Goal: Task Accomplishment & Management: Use online tool/utility

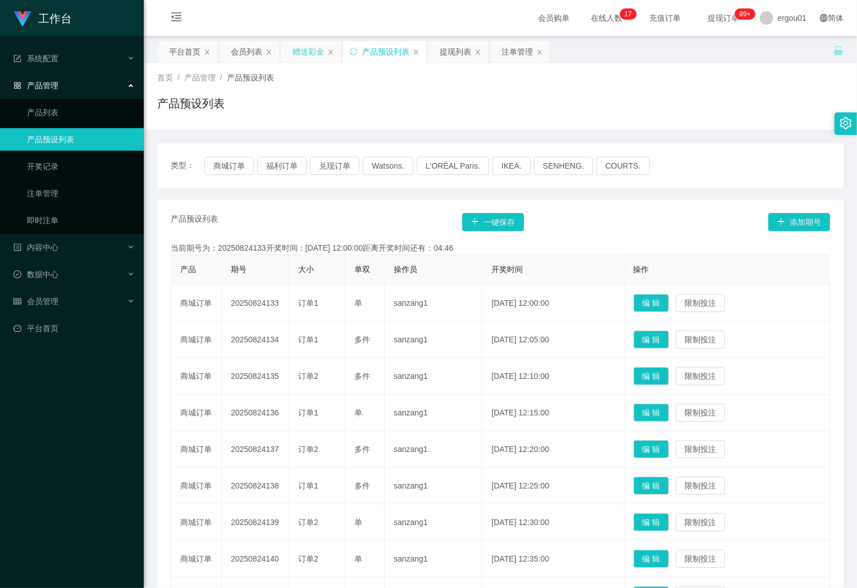
click at [302, 51] on div "赠送彩金" at bounding box center [308, 51] width 31 height 21
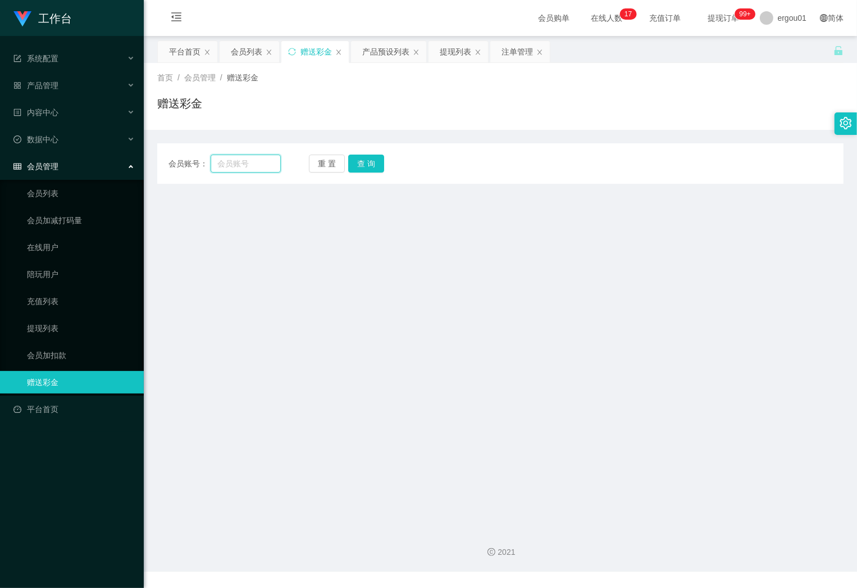
click at [266, 158] on input "text" at bounding box center [246, 163] width 71 height 18
click at [369, 162] on button "查 询" at bounding box center [366, 163] width 36 height 18
click at [245, 163] on input "text" at bounding box center [246, 163] width 71 height 18
click at [234, 161] on input "text" at bounding box center [246, 163] width 71 height 18
click at [263, 161] on input "text" at bounding box center [246, 163] width 71 height 18
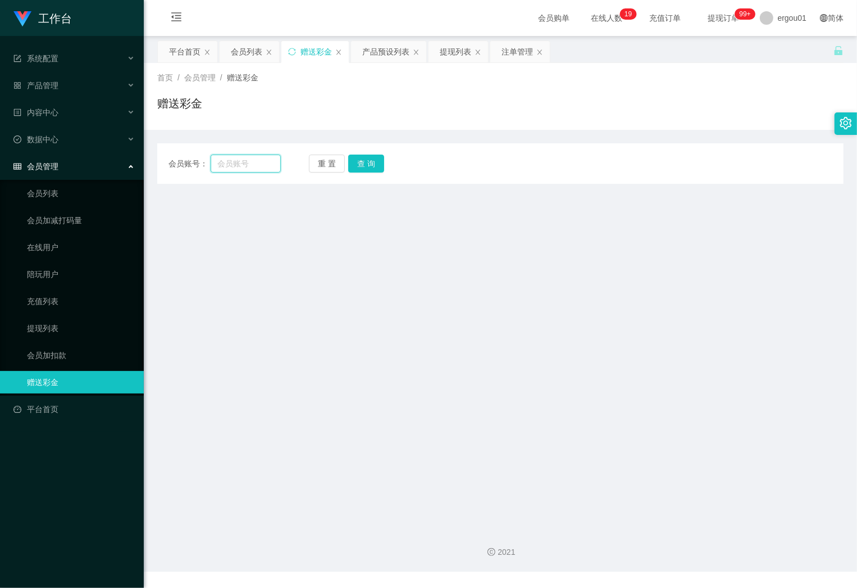
click at [267, 163] on input "text" at bounding box center [246, 163] width 71 height 18
click at [235, 162] on input "text" at bounding box center [246, 163] width 71 height 18
drag, startPoint x: 262, startPoint y: 156, endPoint x: 264, endPoint y: 169, distance: 12.5
click at [262, 156] on input "text" at bounding box center [246, 163] width 71 height 18
drag, startPoint x: 267, startPoint y: 166, endPoint x: 274, endPoint y: 166, distance: 6.7
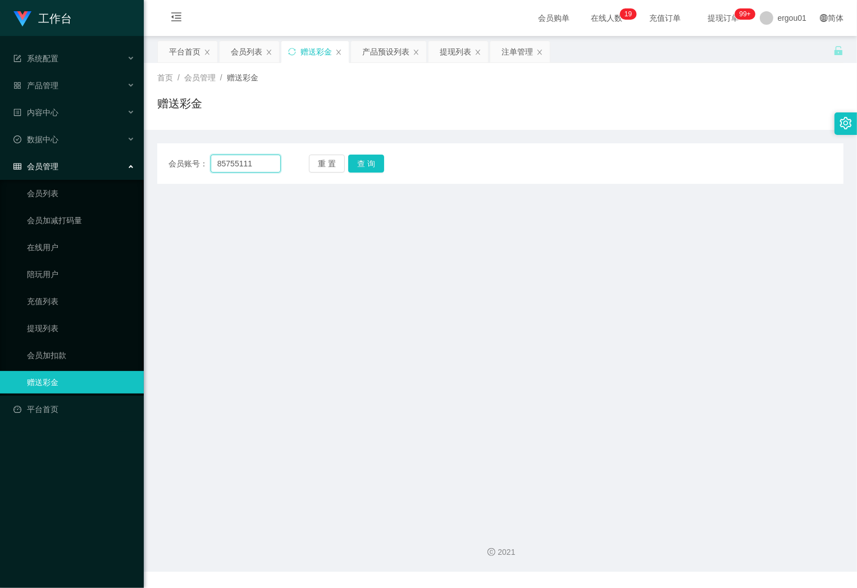
click at [267, 166] on input "85755111" at bounding box center [246, 163] width 71 height 18
type input "85755111"
click at [363, 170] on button "查 询" at bounding box center [366, 163] width 36 height 18
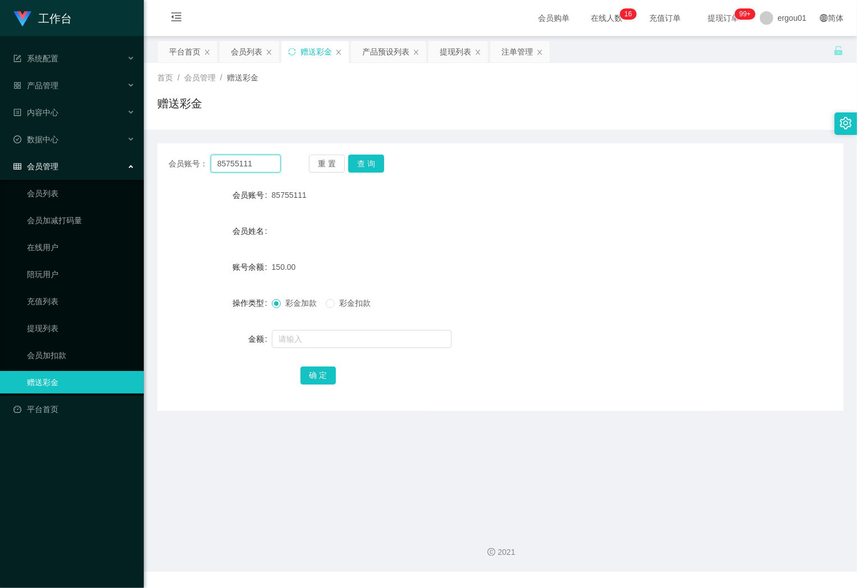
click at [272, 162] on input "85755111" at bounding box center [246, 163] width 71 height 18
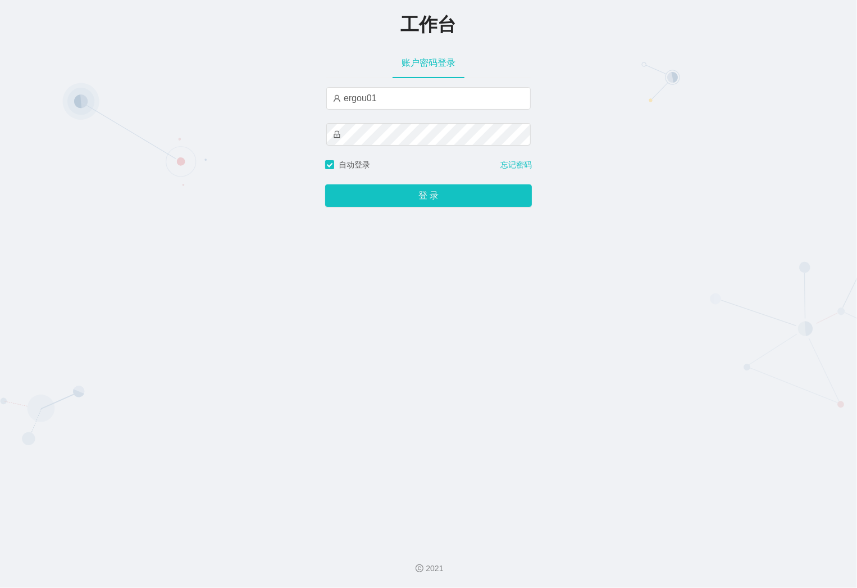
type input "ergou01"
click at [325, 184] on button "登 录" at bounding box center [428, 195] width 207 height 22
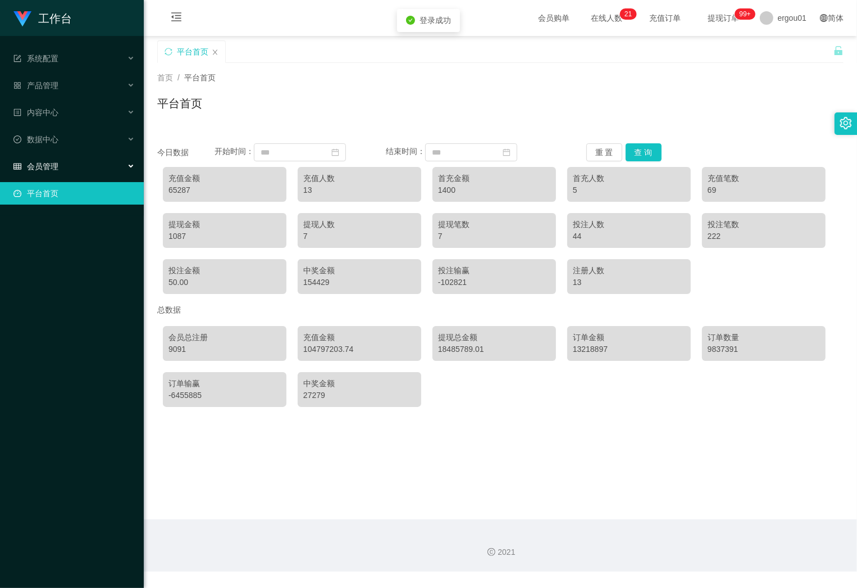
click at [46, 169] on span "会员管理" at bounding box center [35, 166] width 45 height 9
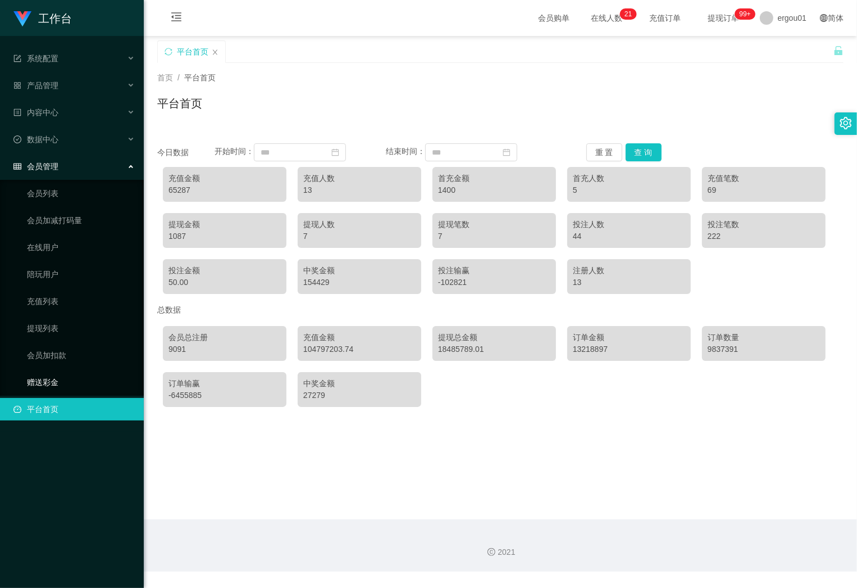
drag, startPoint x: 42, startPoint y: 377, endPoint x: 47, endPoint y: 367, distance: 11.1
click at [42, 377] on link "赠送彩金" at bounding box center [81, 382] width 108 height 22
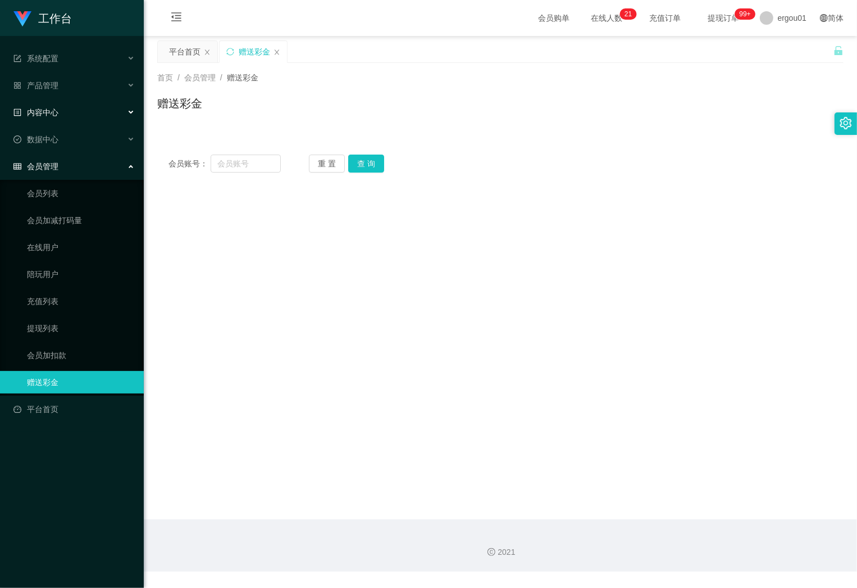
click at [102, 117] on div "内容中心" at bounding box center [72, 112] width 144 height 22
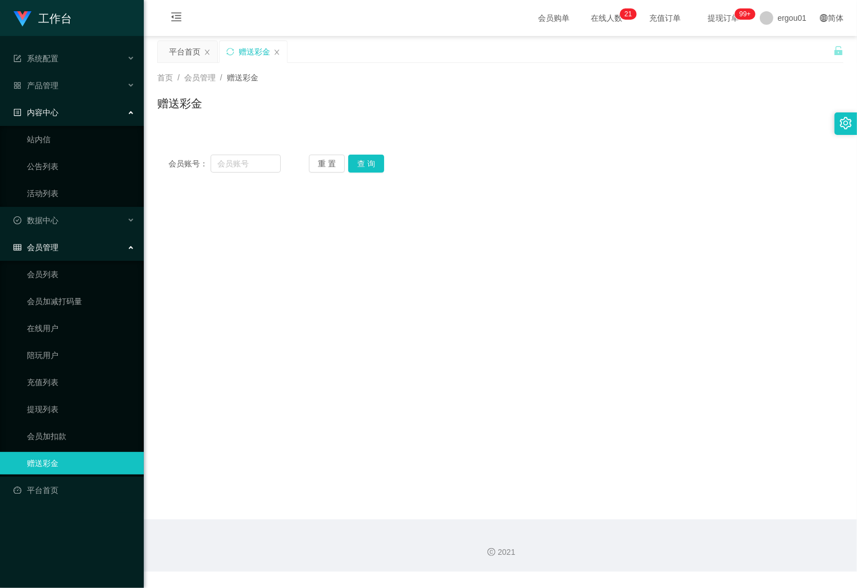
click at [102, 117] on div "内容中心" at bounding box center [72, 112] width 144 height 22
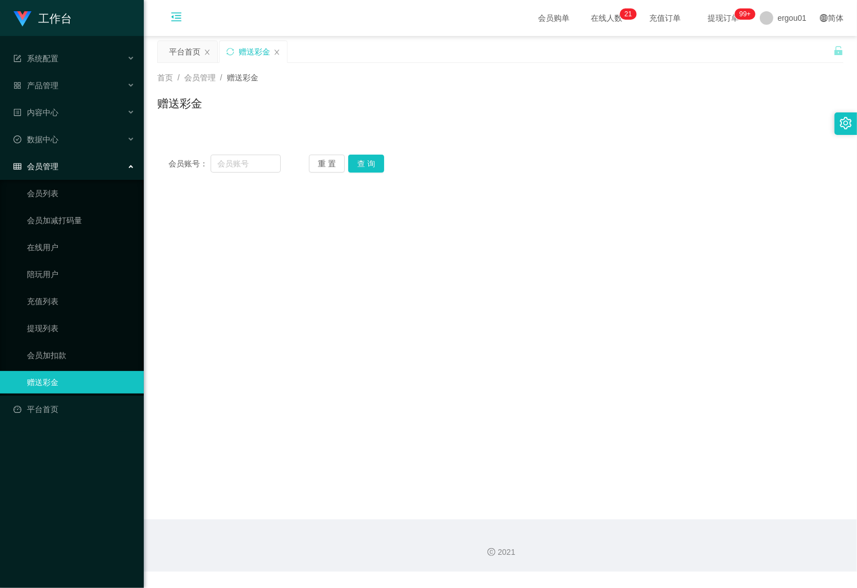
click at [176, 20] on icon "图标: menu-fold" at bounding box center [176, 16] width 11 height 11
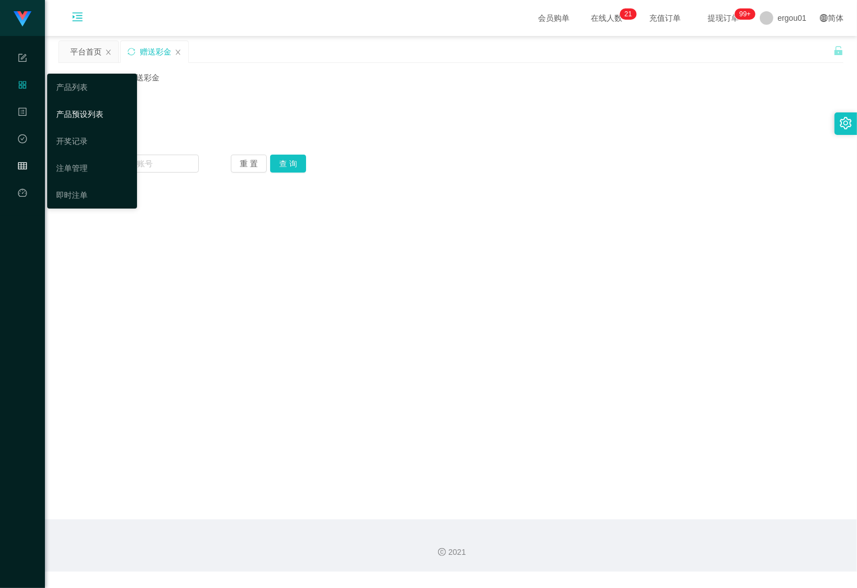
click at [83, 112] on link "产品预设列表" at bounding box center [92, 114] width 72 height 22
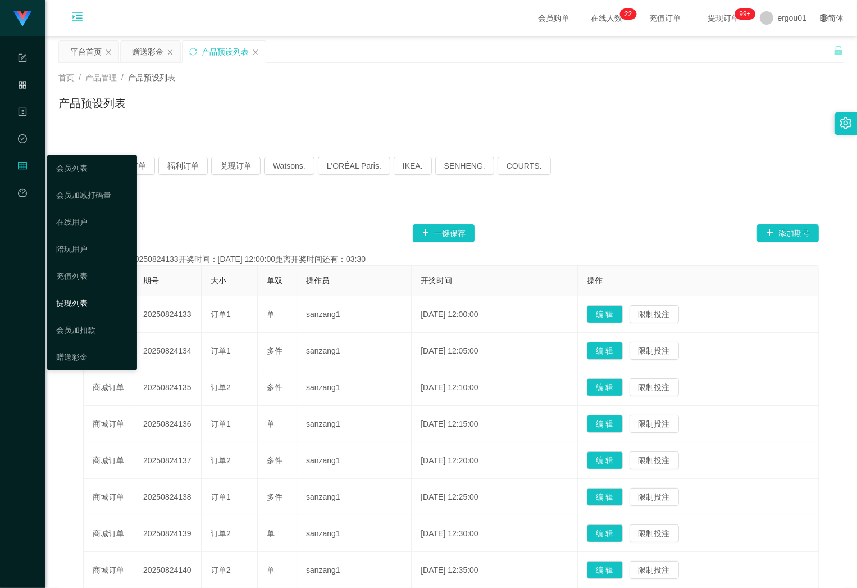
click at [83, 295] on link "提现列表" at bounding box center [92, 303] width 72 height 22
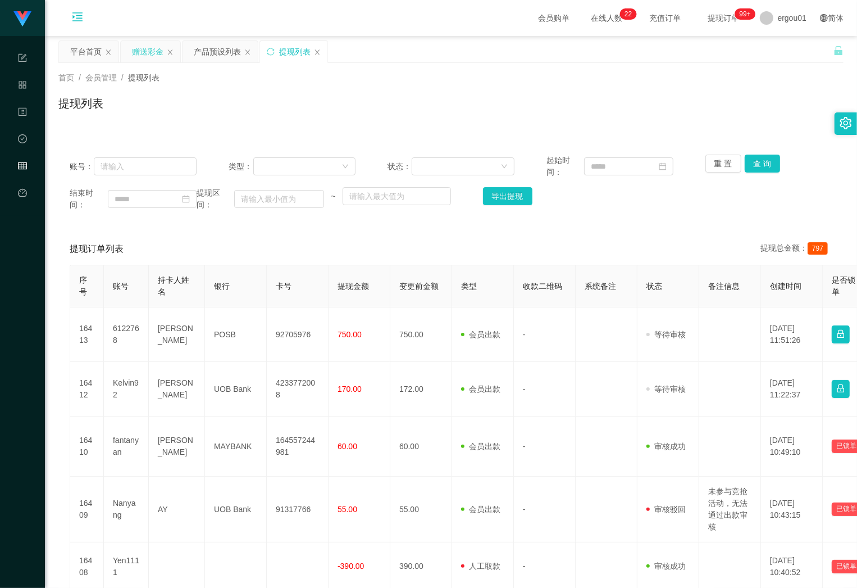
click at [136, 52] on div "赠送彩金" at bounding box center [147, 51] width 31 height 21
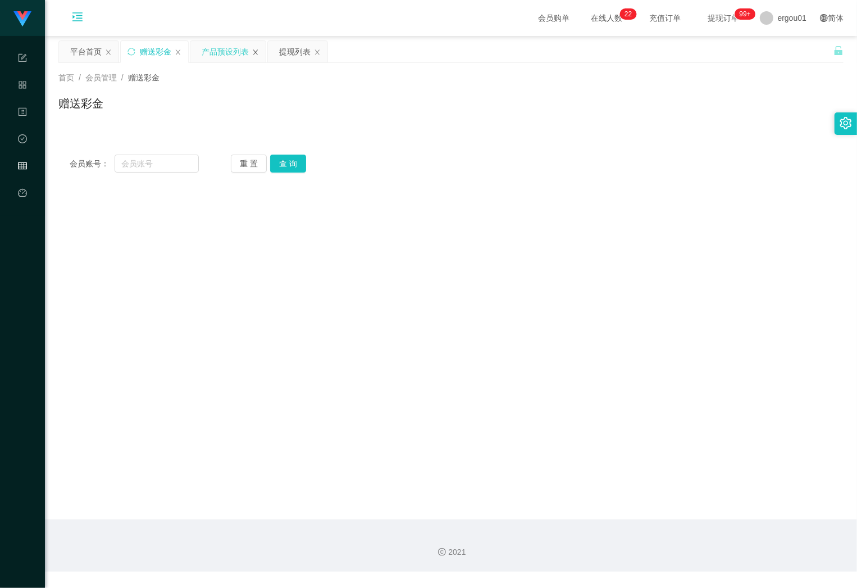
click at [254, 52] on icon "图标: close" at bounding box center [255, 52] width 7 height 7
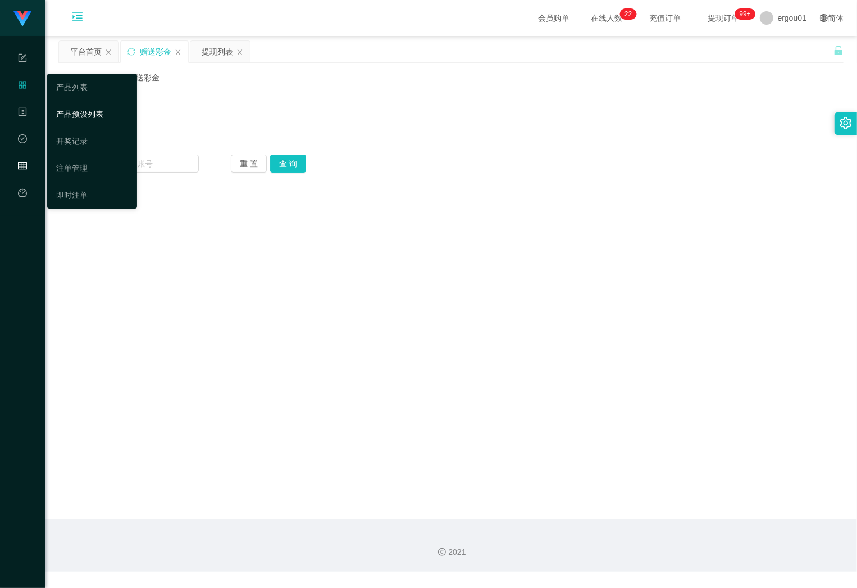
click at [94, 105] on link "产品预设列表" at bounding box center [92, 114] width 72 height 22
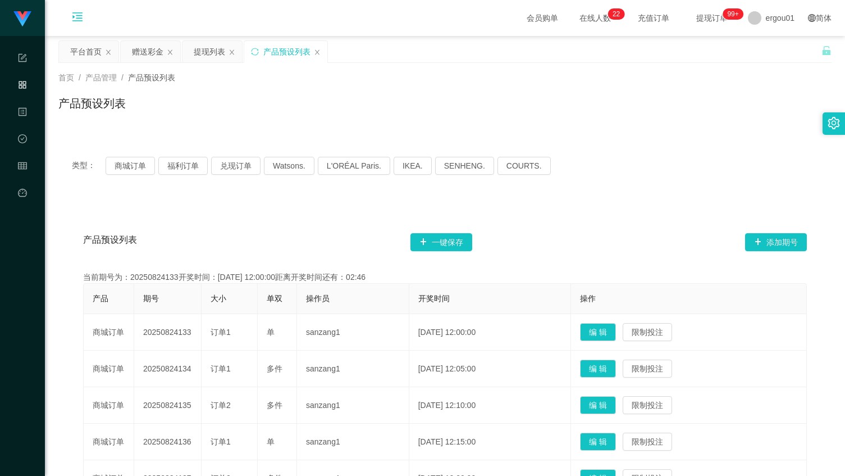
click at [375, 45] on div "平台首页 赠送彩金 提现列表 产品预设列表" at bounding box center [439, 59] width 763 height 39
click at [180, 203] on div "产品预设列表 一键保存 添加期号 当前期号为：20250824134开奖时间：[DATE] 12:05:00距离开奖时间还有：03:27 产品 期号 大小 单…" at bounding box center [444, 463] width 773 height 529
